Goal: Navigation & Orientation: Find specific page/section

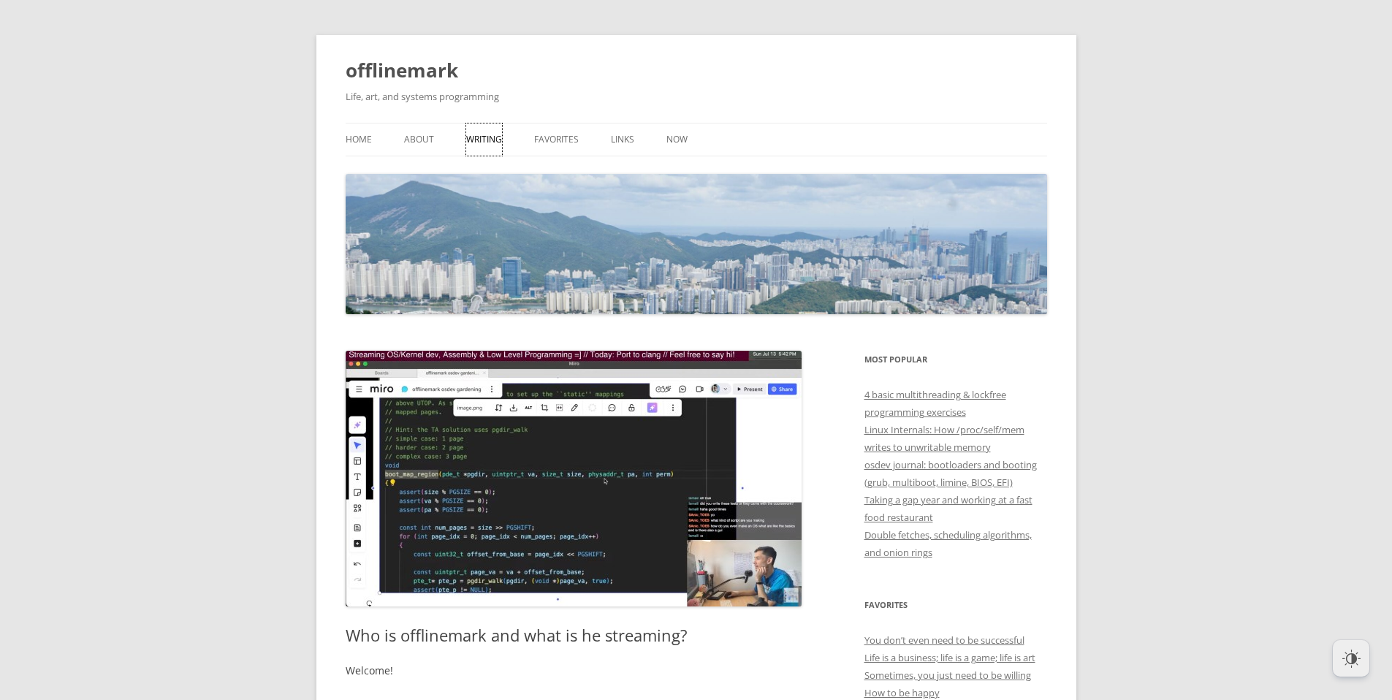
click at [478, 133] on link "Writing" at bounding box center [484, 140] width 36 height 32
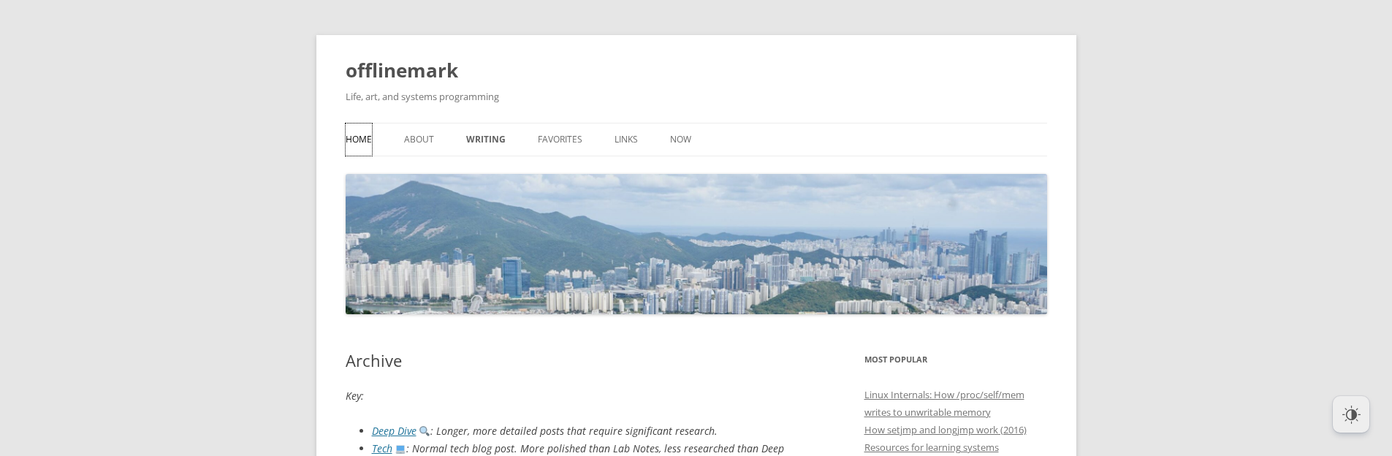
click at [363, 145] on link "Home" at bounding box center [359, 140] width 26 height 32
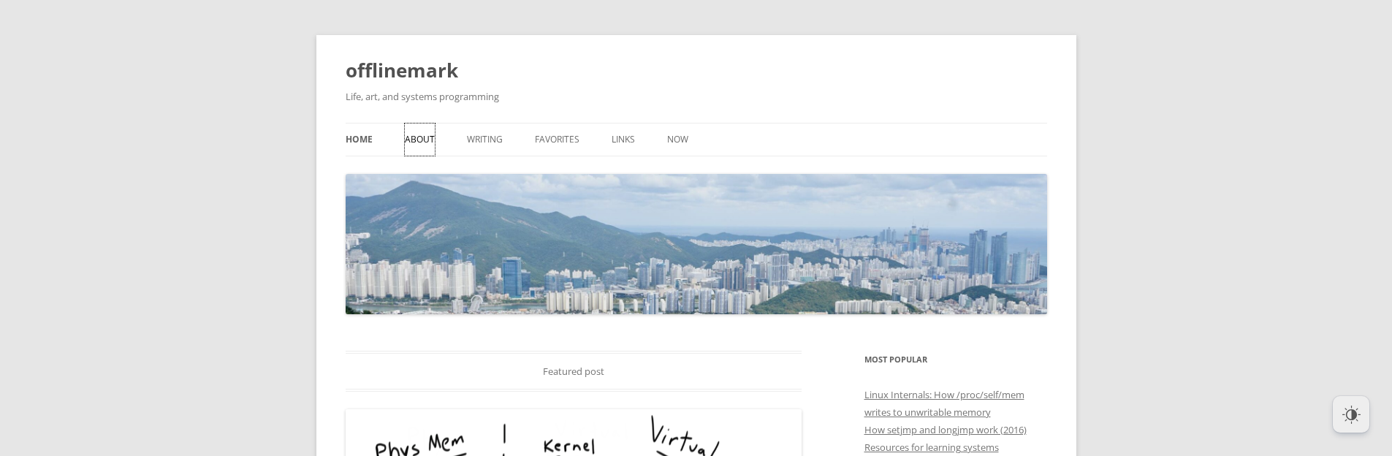
click at [428, 145] on link "About" at bounding box center [420, 140] width 30 height 32
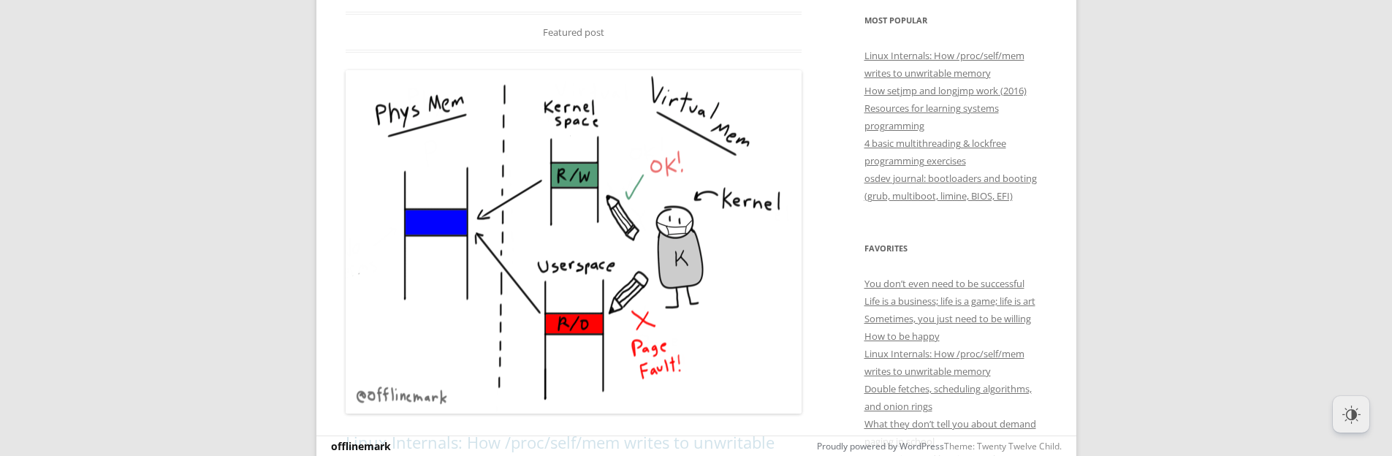
scroll to position [404, 0]
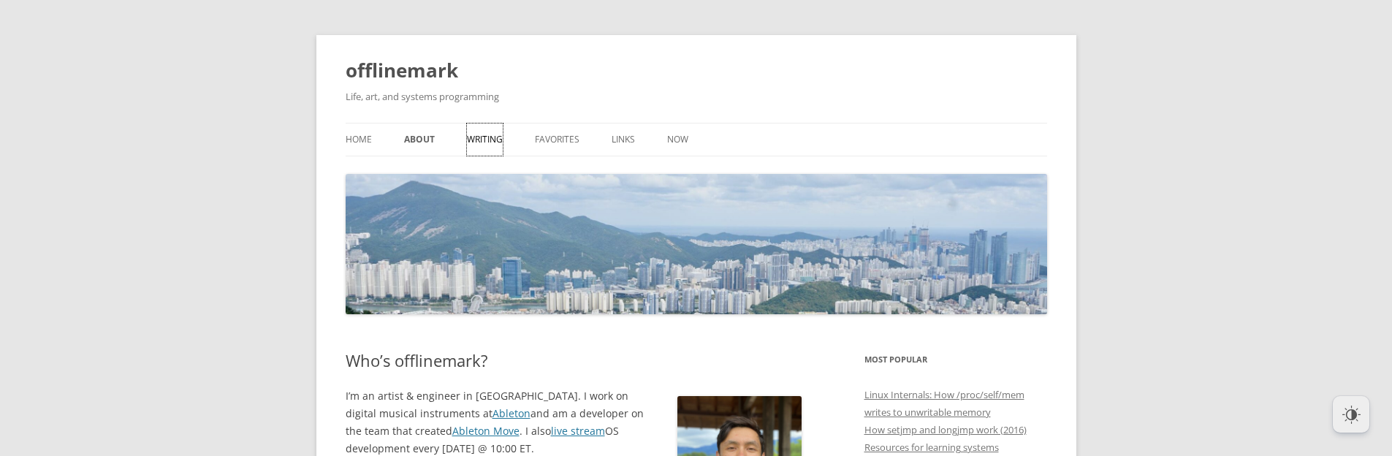
click at [480, 137] on link "Writing" at bounding box center [485, 140] width 36 height 32
